Goal: Task Accomplishment & Management: Complete application form

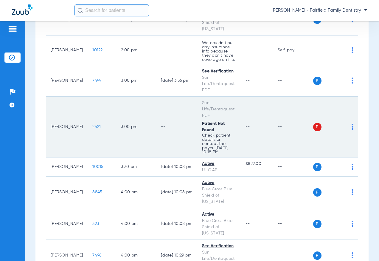
scroll to position [447, 0]
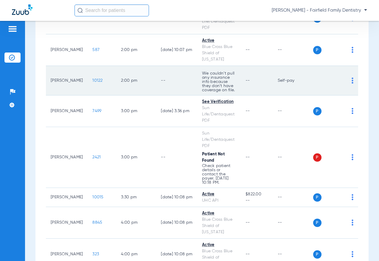
click at [92, 83] on span "10122" at bounding box center [97, 80] width 10 height 4
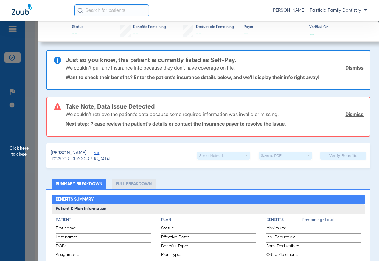
click at [345, 113] on link "Dismiss" at bounding box center [354, 114] width 18 height 6
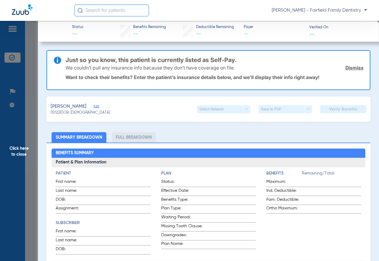
click at [350, 67] on link "Dismiss" at bounding box center [354, 68] width 18 height 6
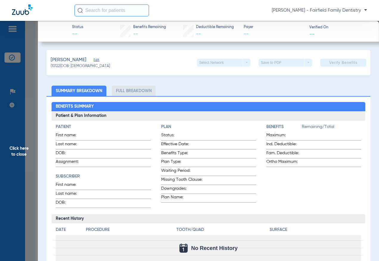
click at [94, 60] on span "Edit" at bounding box center [96, 61] width 5 height 6
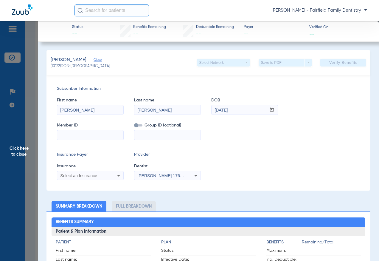
click at [78, 133] on input at bounding box center [90, 135] width 66 height 10
click at [97, 59] on span "Close" at bounding box center [96, 61] width 5 height 6
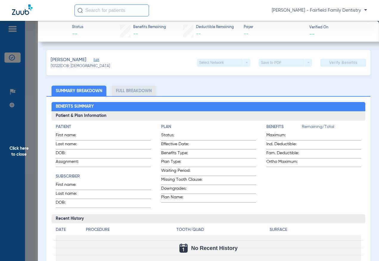
click at [31, 66] on span "Click here to close" at bounding box center [19, 151] width 38 height 261
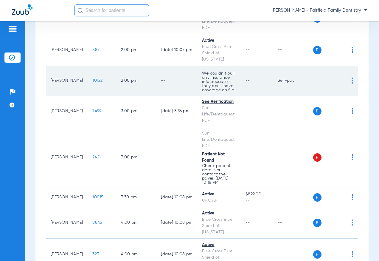
click at [352, 83] on img at bounding box center [353, 80] width 2 height 6
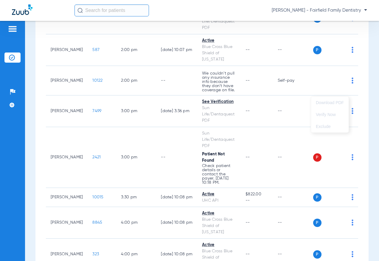
click at [81, 92] on div at bounding box center [189, 130] width 379 height 261
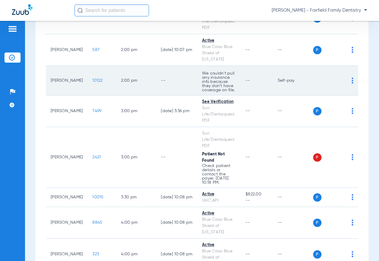
click at [92, 83] on span "10122" at bounding box center [97, 80] width 10 height 4
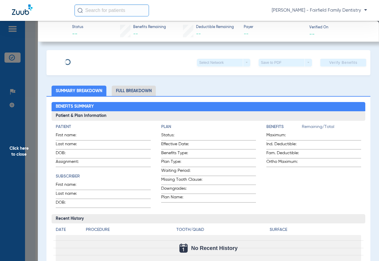
type input "[PERSON_NAME]"
type input "[DATE]"
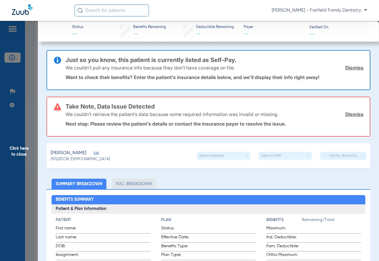
click at [95, 152] on span "Edit" at bounding box center [96, 154] width 5 height 6
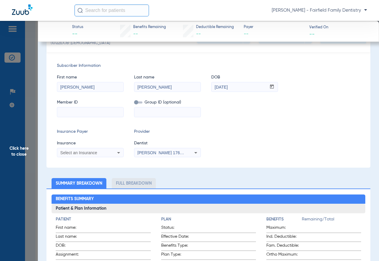
scroll to position [119, 0]
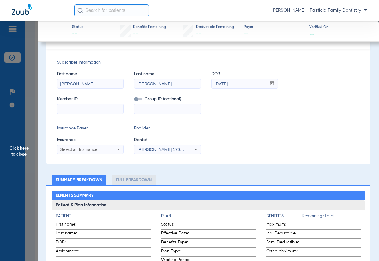
click at [92, 110] on input at bounding box center [90, 109] width 66 height 10
click at [29, 107] on span "Click here to close" at bounding box center [19, 151] width 38 height 261
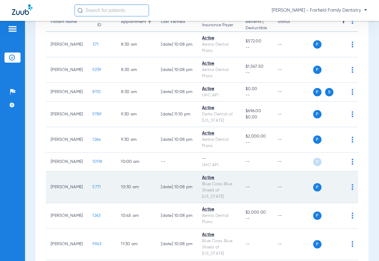
scroll to position [60, 0]
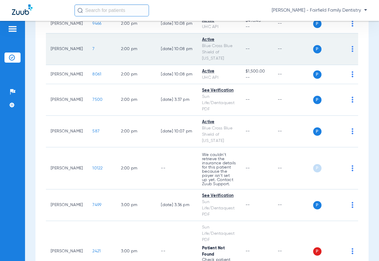
scroll to position [387, 0]
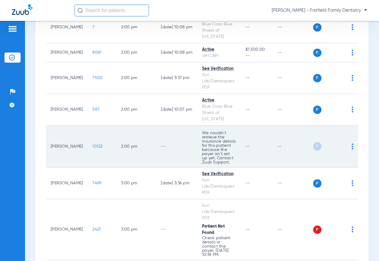
click at [92, 148] on span "10122" at bounding box center [97, 146] width 10 height 4
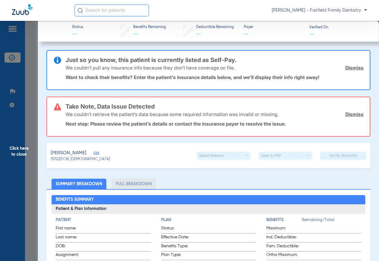
type input "[PERSON_NAME]"
type input "[DATE]"
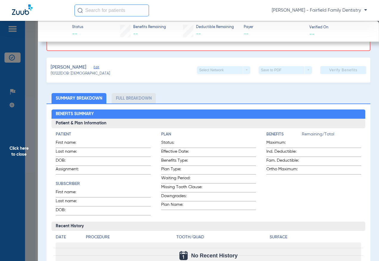
scroll to position [89, 0]
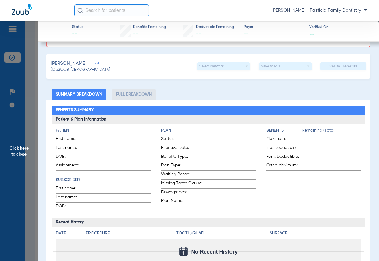
click at [93, 63] on div "Belton, Reginald Edit" at bounding box center [80, 63] width 59 height 7
click at [94, 63] on span "Edit" at bounding box center [96, 64] width 5 height 6
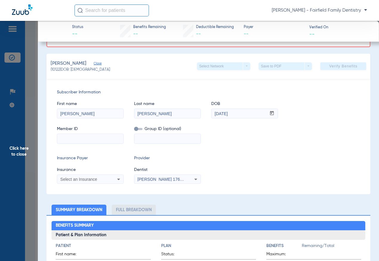
click at [119, 179] on icon at bounding box center [118, 178] width 3 height 1
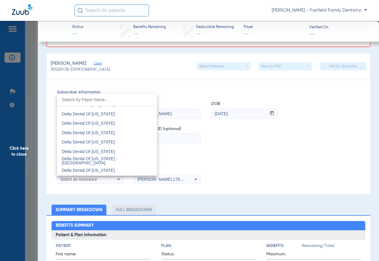
scroll to position [1460, 0]
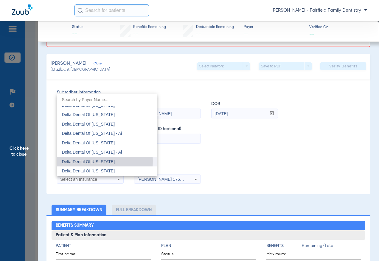
click at [102, 161] on span "Delta Dental Of Pennsylvania" at bounding box center [88, 161] width 53 height 5
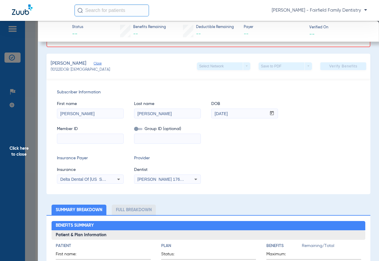
paste input "121760640201"
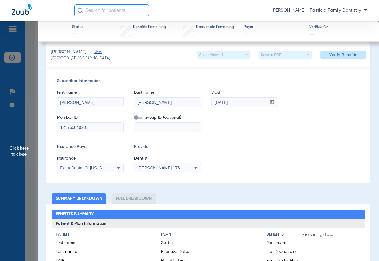
scroll to position [43, 0]
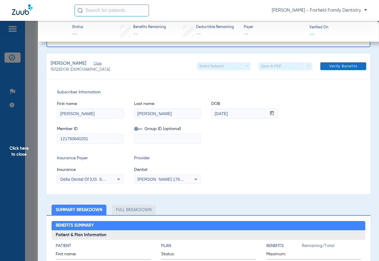
type input "121760640201"
click at [341, 65] on span "Verify Benefits" at bounding box center [343, 66] width 28 height 5
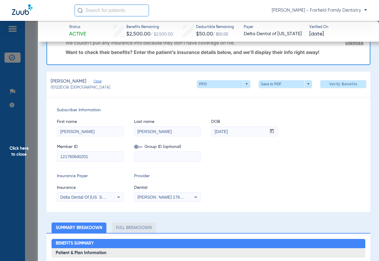
scroll to position [0, 0]
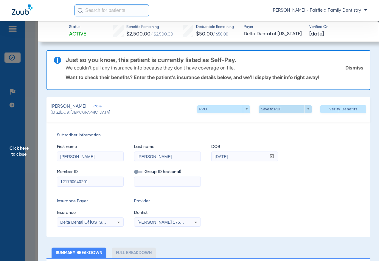
click at [304, 108] on span at bounding box center [285, 109] width 53 height 8
click at [277, 110] on div at bounding box center [189, 130] width 379 height 261
click at [278, 110] on span at bounding box center [285, 109] width 14 height 14
click at [277, 117] on button "insert_drive_file Save to PDF" at bounding box center [277, 121] width 45 height 12
